Goal: Task Accomplishment & Management: Complete application form

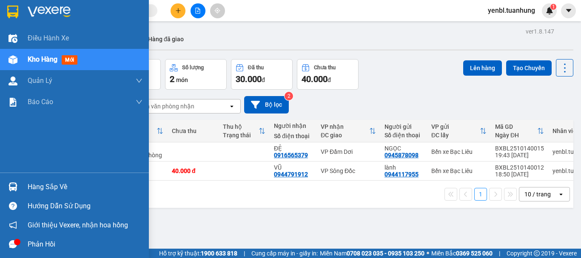
drag, startPoint x: 18, startPoint y: 186, endPoint x: 31, endPoint y: 184, distance: 12.9
click at [18, 186] on div at bounding box center [13, 186] width 15 height 15
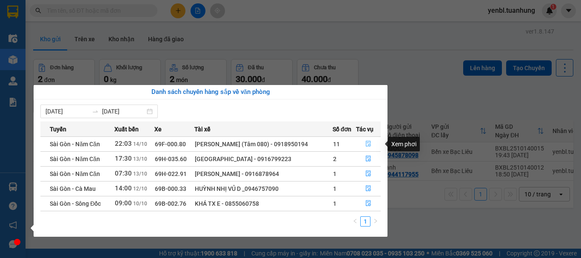
click at [365, 143] on icon "file-done" at bounding box center [367, 144] width 5 height 6
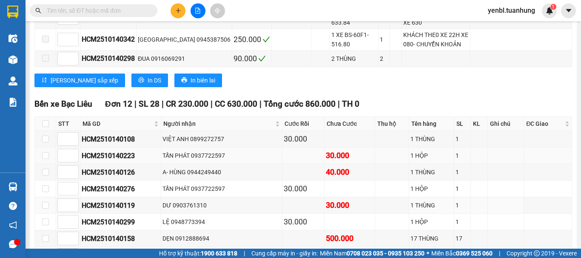
scroll to position [4165, 0]
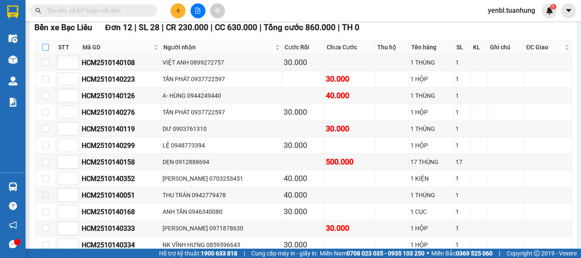
click at [45, 45] on input "checkbox" at bounding box center [45, 47] width 7 height 7
checkbox input "true"
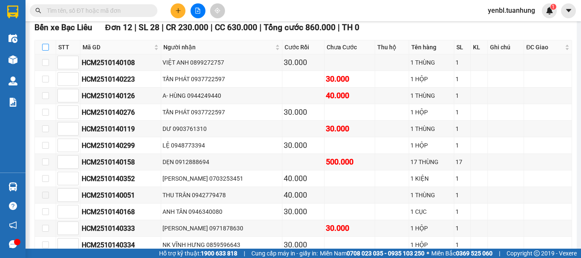
checkbox input "true"
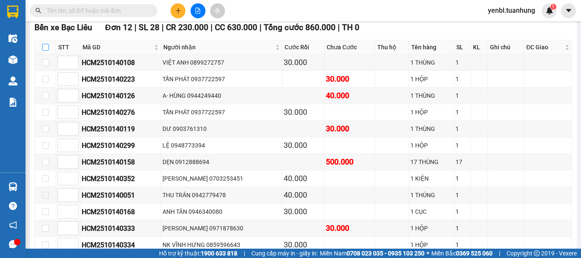
checkbox input "true"
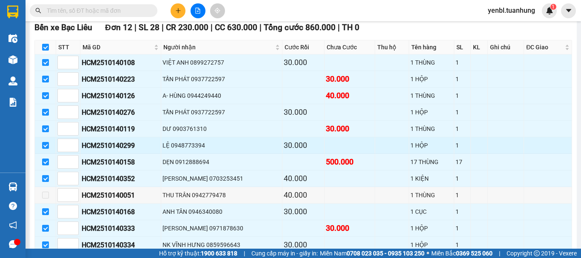
scroll to position [4207, 0]
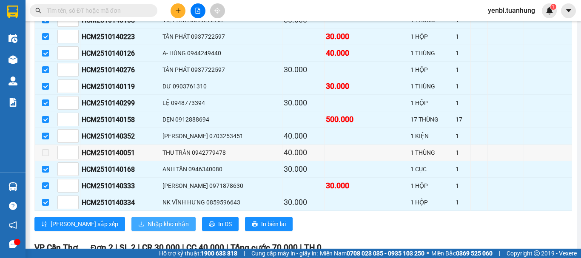
click at [147, 224] on span "Nhập kho nhận" at bounding box center [167, 223] width 41 height 9
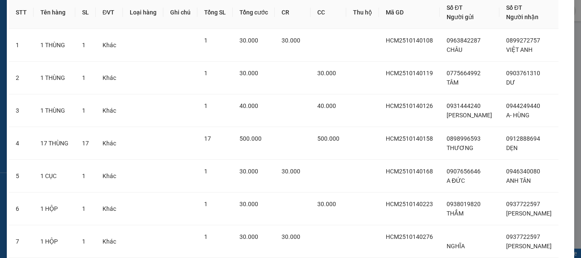
scroll to position [235, 0]
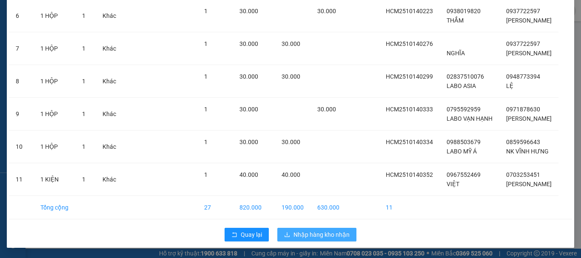
click at [317, 234] on span "Nhập hàng kho nhận" at bounding box center [321, 234] width 56 height 9
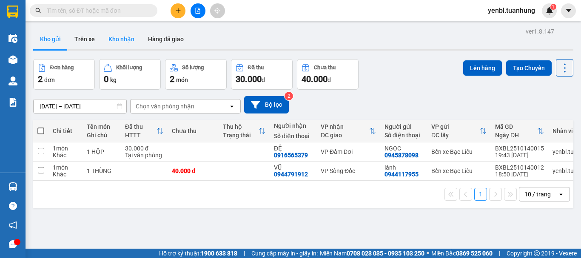
click at [114, 38] on button "Kho nhận" at bounding box center [122, 39] width 40 height 20
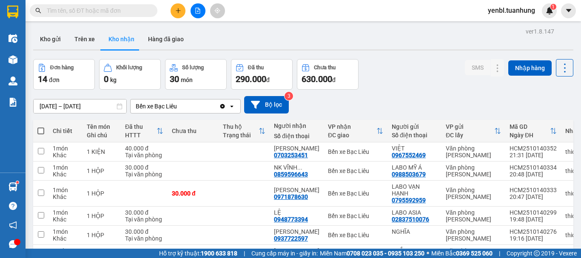
click at [127, 11] on input "text" at bounding box center [97, 10] width 100 height 9
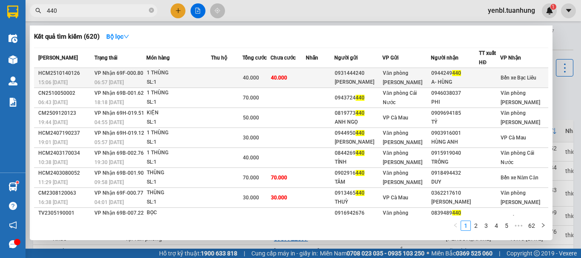
type input "440"
click at [440, 81] on div "A- HÙNG" at bounding box center [455, 82] width 48 height 9
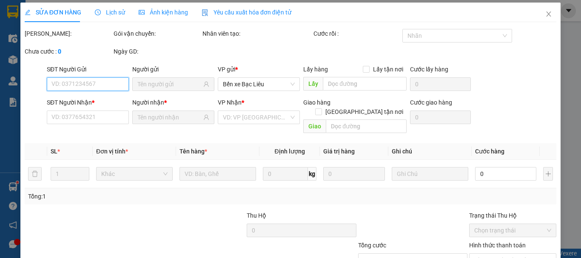
type input "0931444240"
type input "[PERSON_NAME]"
type input "0944249440"
type input "A- HÙNG"
type input "40.000"
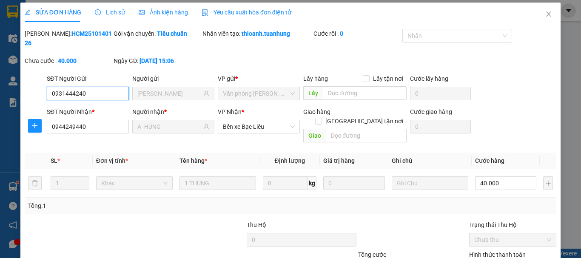
scroll to position [58, 0]
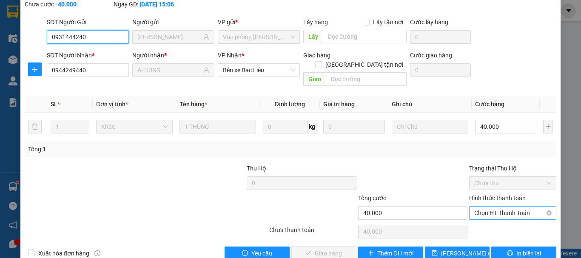
click at [479, 207] on span "Chọn HT Thanh Toán" at bounding box center [512, 213] width 77 height 13
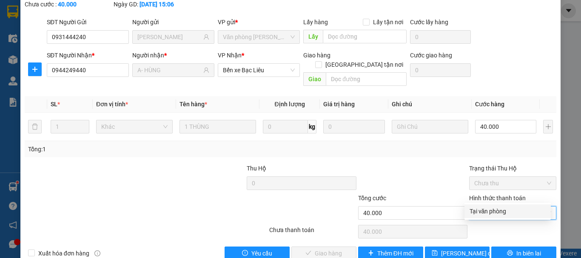
click at [471, 211] on div "Tại văn phòng" at bounding box center [507, 211] width 76 height 9
type input "0"
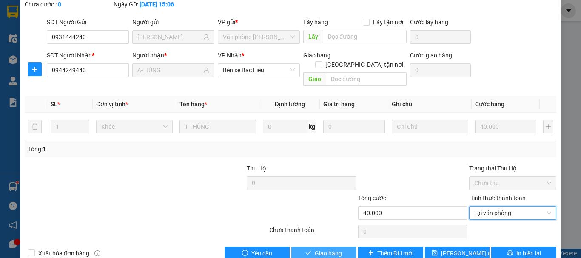
click at [345, 246] on button "Giao hàng" at bounding box center [323, 253] width 65 height 14
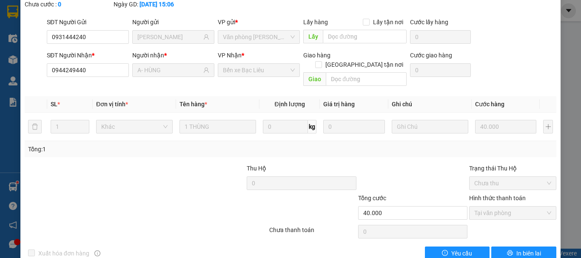
scroll to position [0, 0]
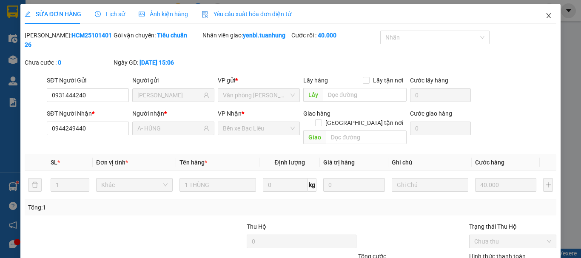
click at [544, 20] on span "Close" at bounding box center [548, 16] width 24 height 24
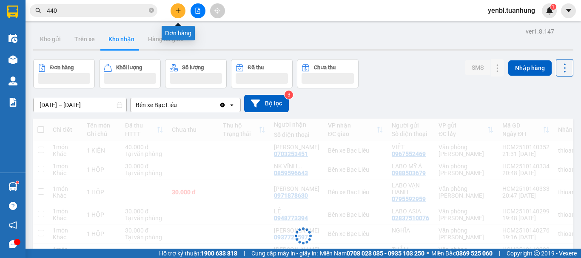
click at [180, 11] on icon "plus" at bounding box center [178, 10] width 5 height 0
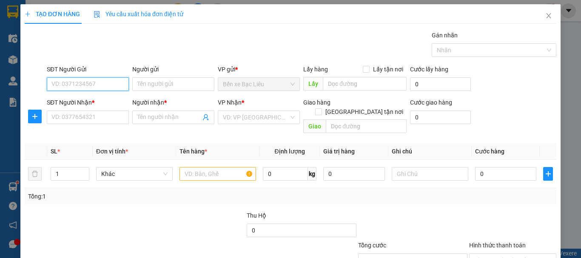
click at [101, 84] on input "SĐT Người Gửi" at bounding box center [88, 84] width 82 height 14
type input "0932950524"
click at [103, 102] on div "0932950524 - TIẾN" at bounding box center [86, 100] width 71 height 9
type input "TIẾN"
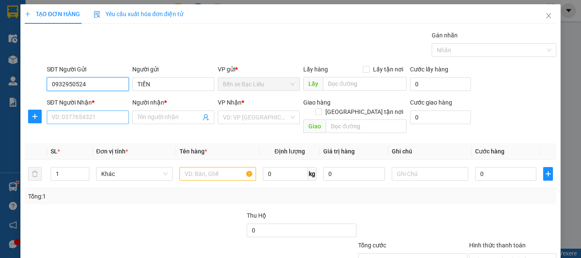
type input "0932950524"
click at [96, 116] on input "SĐT Người Nhận *" at bounding box center [88, 117] width 82 height 14
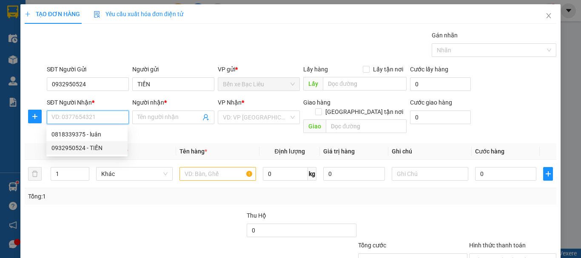
click at [82, 147] on div "0932950524 - TIẾN" at bounding box center [86, 147] width 71 height 9
type input "0932950524"
type input "TIẾN"
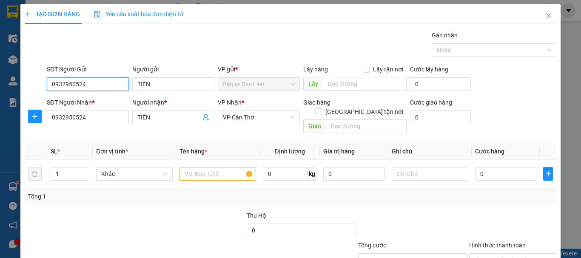
click at [94, 87] on input "0932950524" at bounding box center [88, 84] width 82 height 14
type input "0"
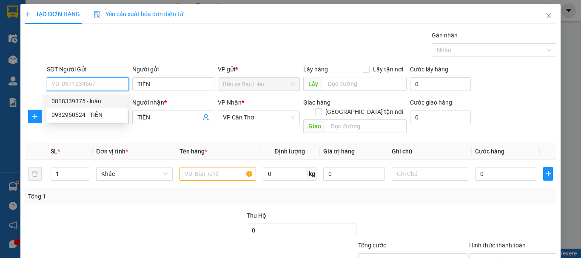
click at [91, 99] on div "0818339375 - luân" at bounding box center [86, 100] width 71 height 9
type input "0818339375"
type input "luân"
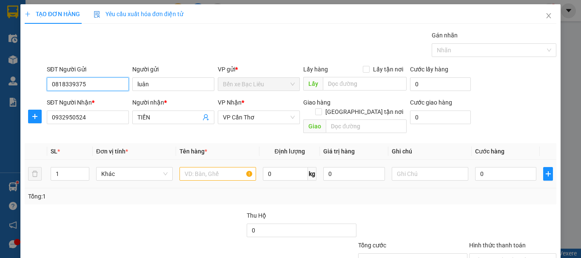
type input "0818339375"
drag, startPoint x: 197, startPoint y: 166, endPoint x: 202, endPoint y: 159, distance: 8.2
click at [202, 167] on input "text" at bounding box center [217, 174] width 76 height 14
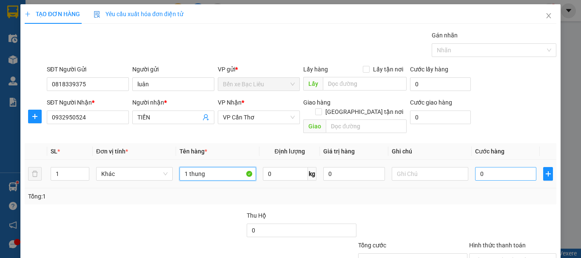
type input "1 thung"
click at [502, 167] on input "0" at bounding box center [505, 174] width 61 height 14
type input "3"
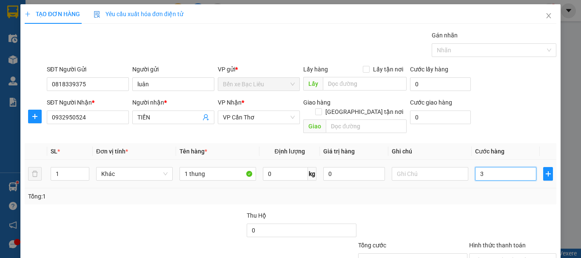
type input "30"
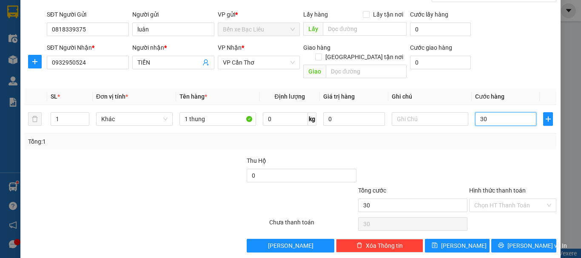
scroll to position [57, 0]
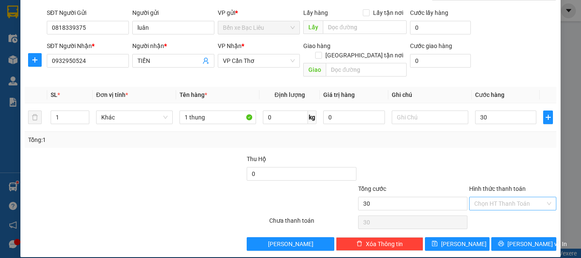
type input "30.000"
click at [496, 197] on input "Hình thức thanh toán" at bounding box center [509, 203] width 71 height 13
click at [484, 208] on div "Tại văn phòng" at bounding box center [507, 211] width 76 height 9
type input "0"
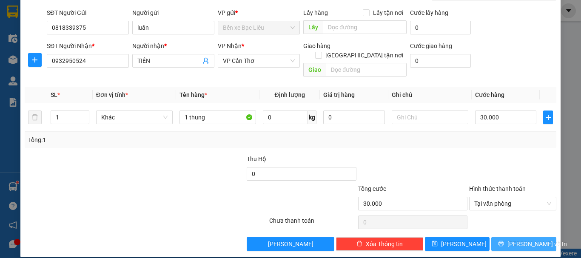
click at [509, 237] on button "[PERSON_NAME] và In" at bounding box center [523, 244] width 65 height 14
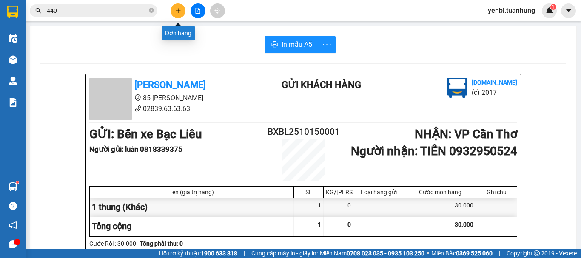
click at [176, 11] on icon "plus" at bounding box center [178, 11] width 6 height 6
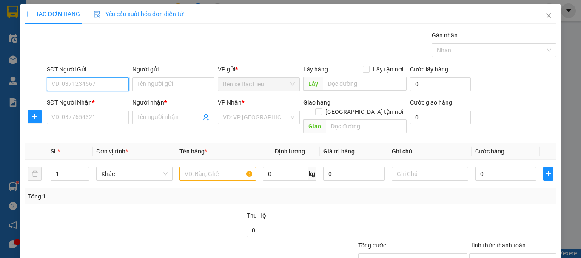
click at [79, 79] on input "SĐT Người Gửi" at bounding box center [88, 84] width 82 height 14
click at [79, 82] on input "SĐT Người Gửi" at bounding box center [88, 84] width 82 height 14
click at [96, 89] on input "0948089848" at bounding box center [88, 84] width 82 height 14
type input "0948089848"
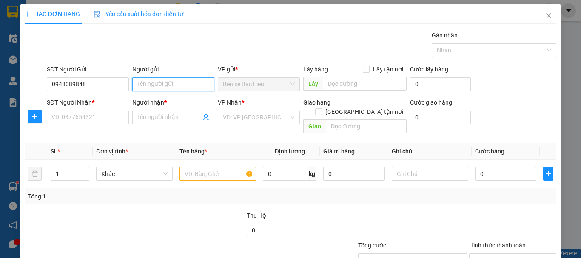
click at [153, 83] on input "Người gửi" at bounding box center [173, 84] width 82 height 14
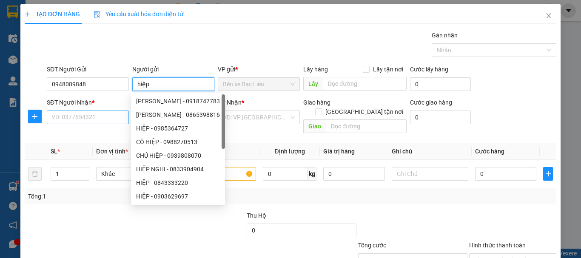
type input "hiệp"
click at [92, 117] on input "SĐT Người Nhận *" at bounding box center [88, 117] width 82 height 14
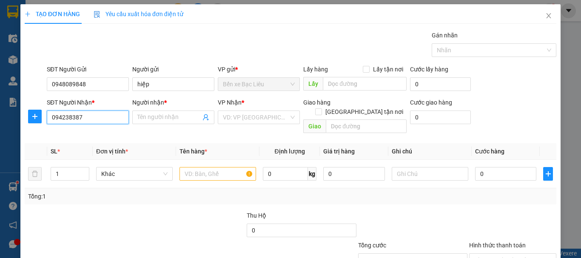
type input "0942383873"
click at [92, 117] on input "0942383873" at bounding box center [88, 117] width 82 height 14
click at [87, 135] on div "0942383873 - THẢO" at bounding box center [86, 134] width 71 height 9
type input "THẢO"
type input "0942383873"
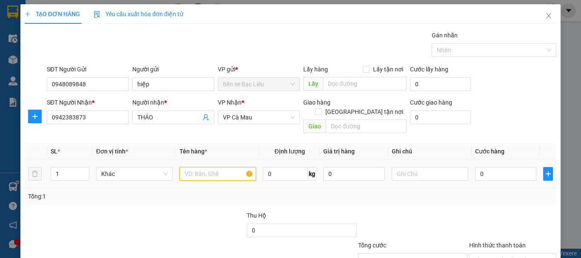
click at [204, 167] on input "text" at bounding box center [217, 174] width 76 height 14
type input "1 vali"
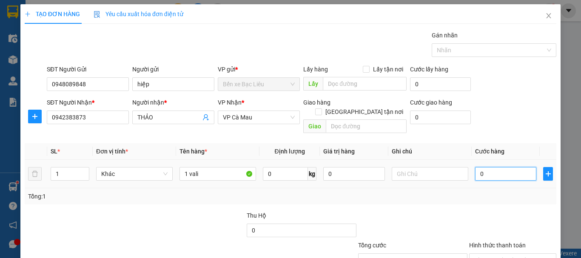
click at [523, 167] on input "0" at bounding box center [505, 174] width 61 height 14
type input "3"
type input "30"
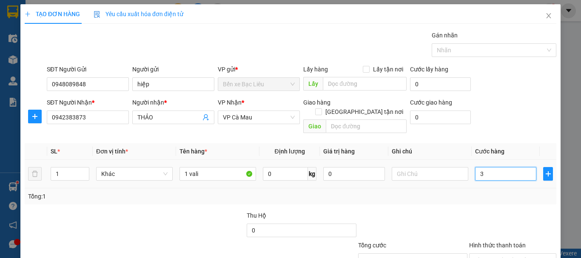
type input "30"
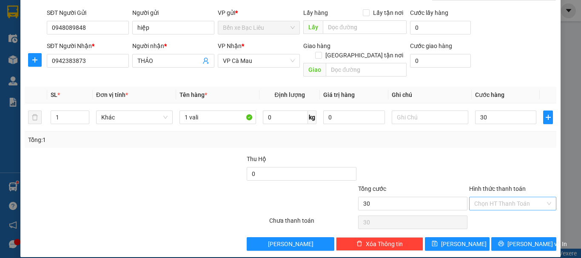
type input "30.000"
drag, startPoint x: 493, startPoint y: 195, endPoint x: 492, endPoint y: 209, distance: 13.7
click at [494, 197] on input "Hình thức thanh toán" at bounding box center [509, 203] width 71 height 13
click at [491, 210] on div "Tại văn phòng" at bounding box center [507, 211] width 76 height 9
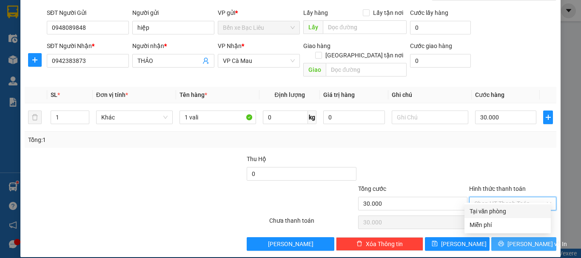
type input "0"
click at [503, 241] on icon "printer" at bounding box center [501, 244] width 6 height 6
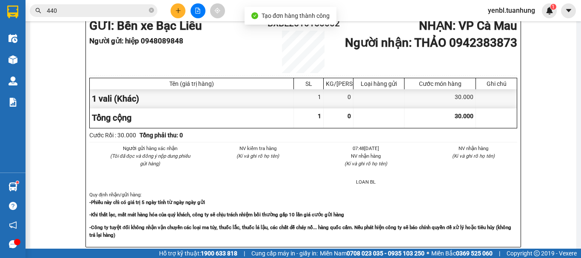
scroll to position [127, 0]
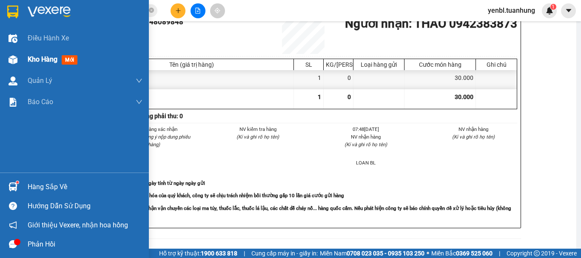
click at [24, 59] on div "Kho hàng mới" at bounding box center [74, 59] width 149 height 21
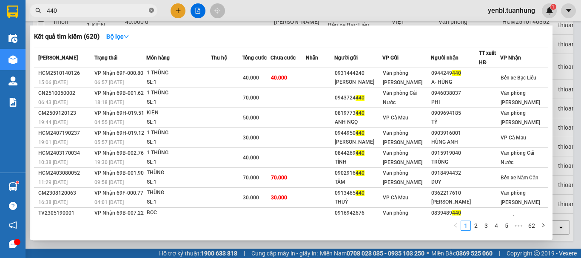
click at [151, 9] on icon "close-circle" at bounding box center [151, 10] width 5 height 5
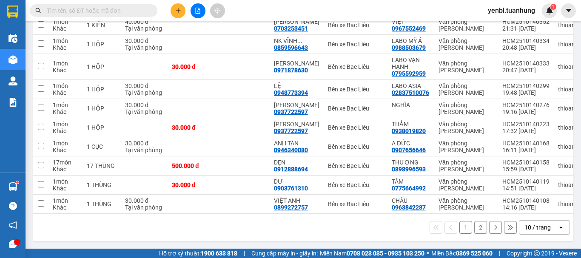
click at [142, 10] on input "text" at bounding box center [97, 10] width 100 height 9
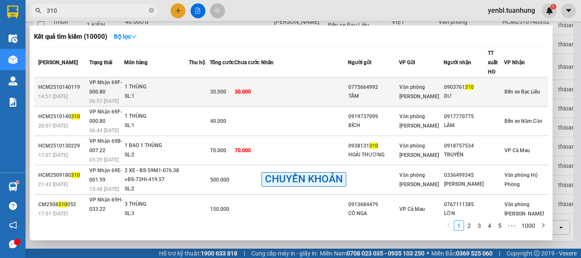
type input "310"
click at [484, 92] on div "DƯ" at bounding box center [466, 96] width 44 height 9
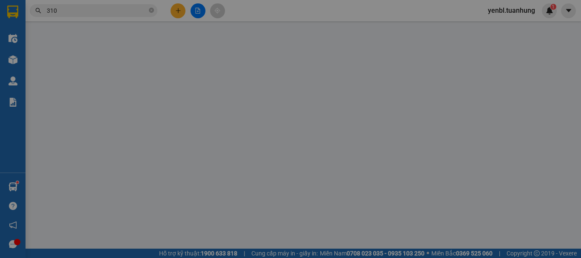
type input "0775664992"
type input "TÂM"
type input "0903761310"
type input "DƯ"
type input "30.000"
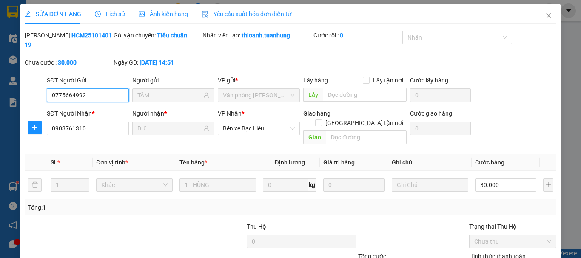
scroll to position [54, 0]
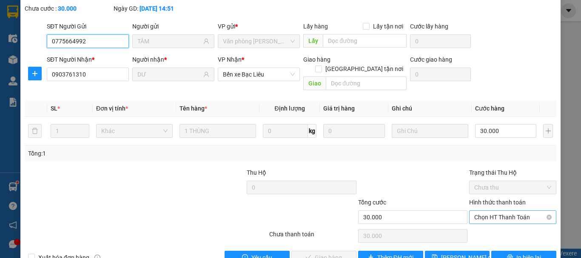
click at [489, 211] on span "Chọn HT Thanh Toán" at bounding box center [512, 217] width 77 height 13
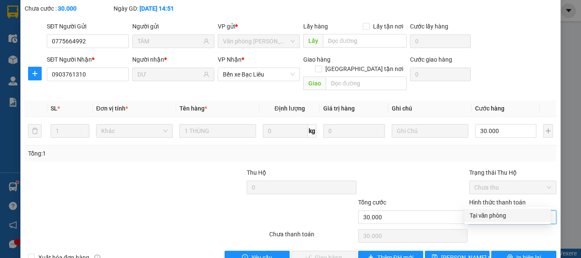
click at [497, 218] on div "Tại văn phòng" at bounding box center [507, 215] width 76 height 9
type input "0"
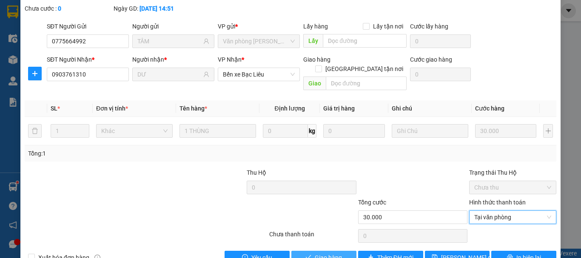
click at [319, 251] on button "Giao hàng" at bounding box center [323, 258] width 65 height 14
